Goal: Task Accomplishment & Management: Manage account settings

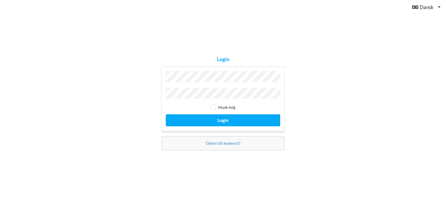
click at [166, 114] on button "Login" at bounding box center [223, 120] width 114 height 12
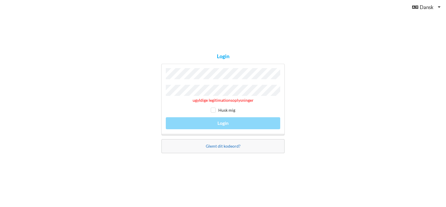
click at [223, 146] on link "Glemt dit kodeord?" at bounding box center [223, 145] width 35 height 5
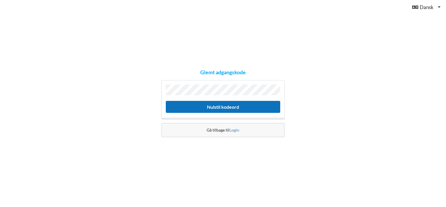
click at [227, 107] on button "Nulstil kodeord" at bounding box center [223, 107] width 114 height 12
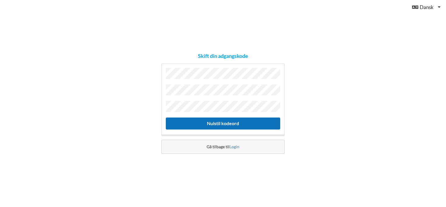
click at [228, 120] on button "Nulstil kodeord" at bounding box center [223, 123] width 114 height 12
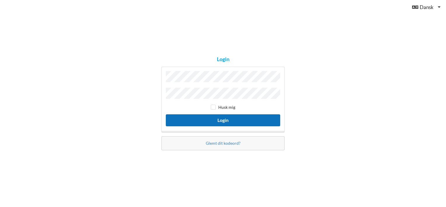
click at [219, 117] on button "Login" at bounding box center [223, 120] width 114 height 12
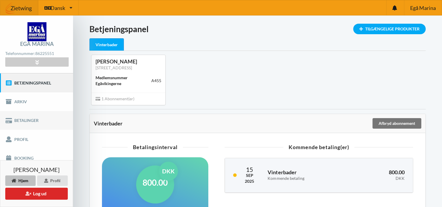
click at [17, 119] on link "Betalinger" at bounding box center [36, 120] width 73 height 19
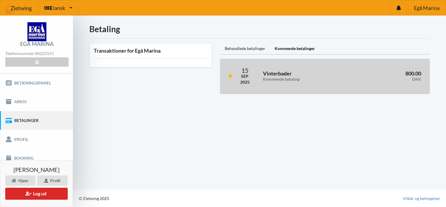
click at [281, 74] on h3 "Vinterbader Kommende betaling" at bounding box center [306, 76] width 86 height 12
